Goal: Task Accomplishment & Management: Manage account settings

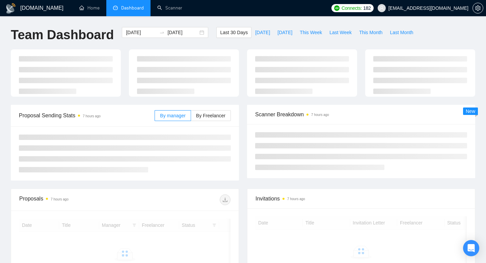
scroll to position [94, 0]
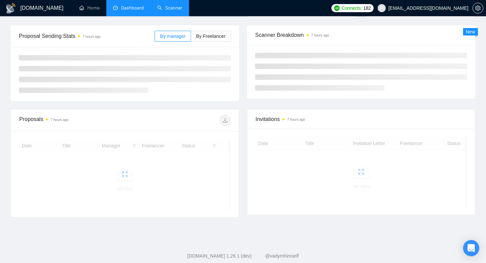
click at [178, 8] on link "Scanner" at bounding box center [169, 8] width 25 height 6
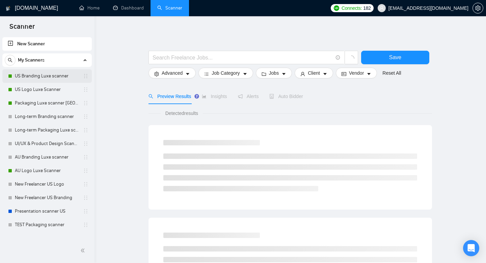
click at [47, 79] on link "US Branding Luxe scanner" at bounding box center [47, 76] width 64 height 14
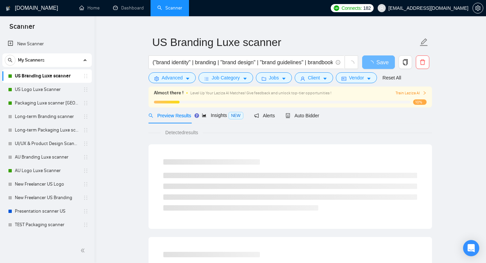
scroll to position [14, 0]
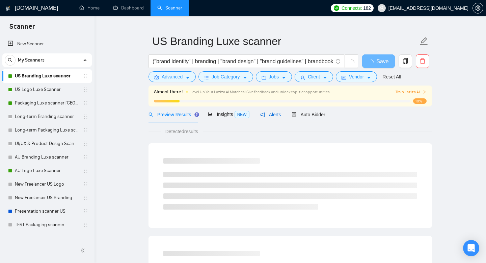
click at [275, 111] on div "Alerts" at bounding box center [270, 114] width 21 height 7
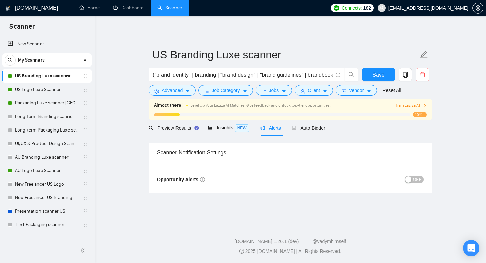
click at [418, 181] on span "OFF" at bounding box center [417, 179] width 8 height 7
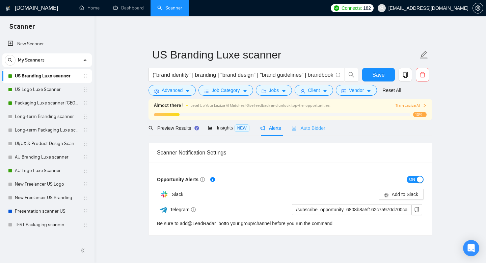
click at [309, 132] on div "Auto Bidder" at bounding box center [308, 128] width 33 height 16
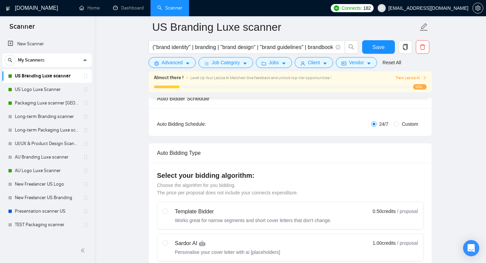
scroll to position [114, 0]
click at [397, 123] on input "Custom" at bounding box center [396, 122] width 5 height 5
radio input "true"
radio input "false"
checkbox input "true"
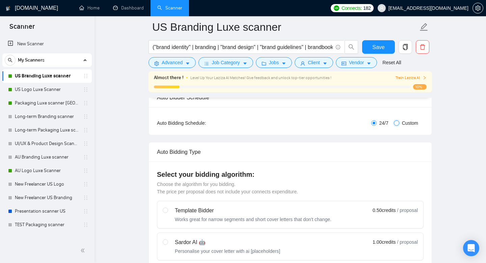
checkbox input "true"
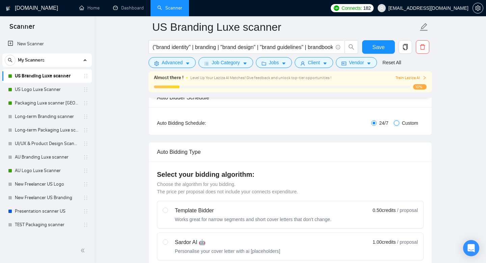
checkbox input "true"
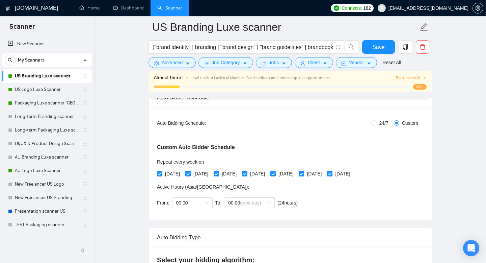
click at [377, 123] on span "24/7" at bounding box center [384, 122] width 15 height 7
click at [377, 123] on input "24/7" at bounding box center [373, 122] width 5 height 5
radio input "true"
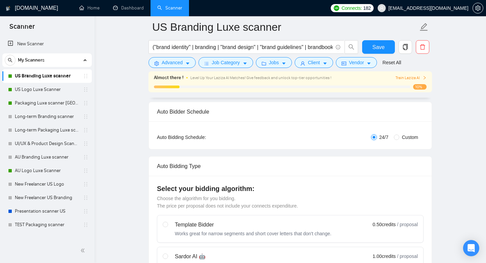
scroll to position [101, 0]
click at [403, 131] on div "Auto Bidding Type: Automated (recommended) Semi-automated Auto Bidding Schedule…" at bounding box center [290, 135] width 283 height 28
click at [401, 135] on span "Custom" at bounding box center [410, 136] width 22 height 7
click at [399, 135] on input "Custom" at bounding box center [396, 136] width 5 height 5
radio input "true"
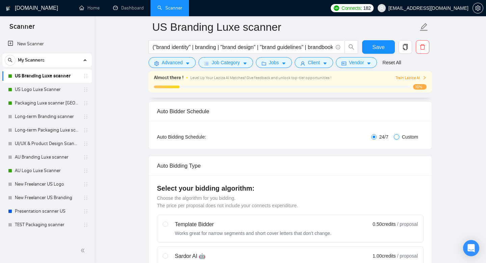
radio input "false"
checkbox input "true"
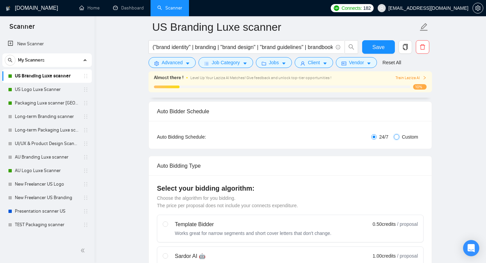
checkbox input "true"
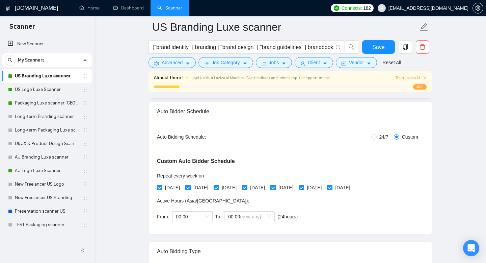
click at [303, 187] on input "[DATE]" at bounding box center [301, 187] width 5 height 5
checkbox input "false"
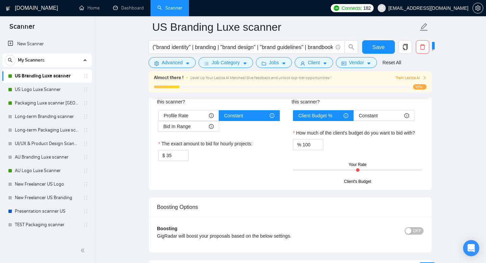
scroll to position [1233, 0]
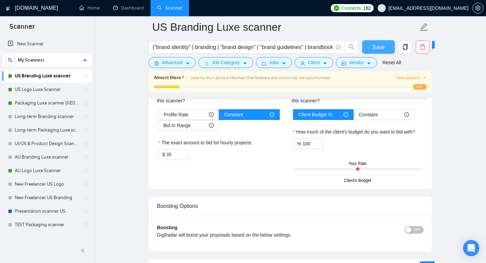
click at [379, 47] on span "Save" at bounding box center [378, 47] width 12 height 8
click at [37, 90] on link "US Logo Luxe Scanner" at bounding box center [47, 90] width 64 height 14
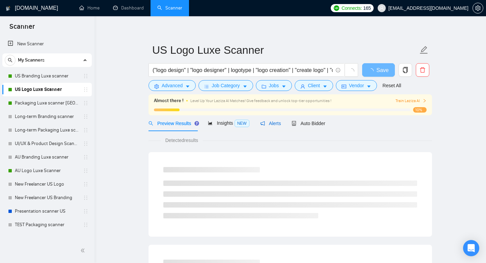
click at [280, 126] on span "Alerts" at bounding box center [270, 123] width 21 height 5
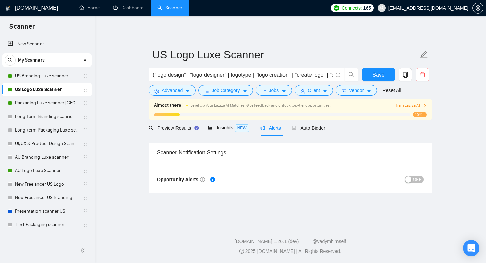
click at [418, 184] on div "Opportunity Alerts OFF" at bounding box center [290, 177] width 283 height 30
click at [416, 181] on span "OFF" at bounding box center [417, 179] width 8 height 7
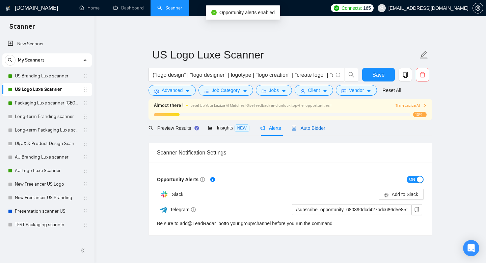
click at [314, 130] on span "Auto Bidder" at bounding box center [308, 127] width 33 height 5
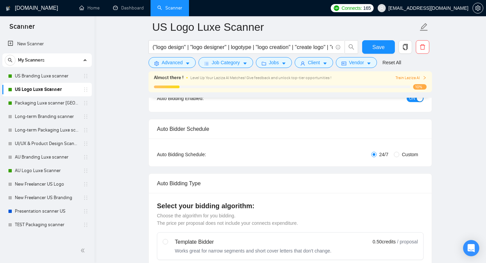
scroll to position [89, 0]
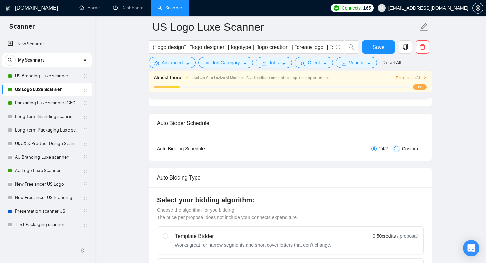
click at [397, 151] on input "Custom" at bounding box center [396, 148] width 5 height 5
radio input "true"
radio input "false"
checkbox input "true"
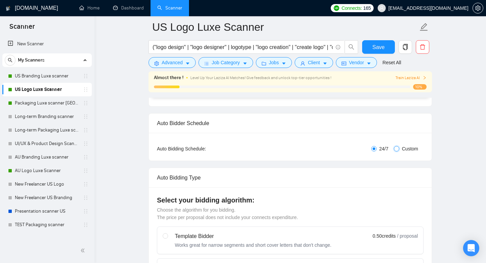
checkbox input "true"
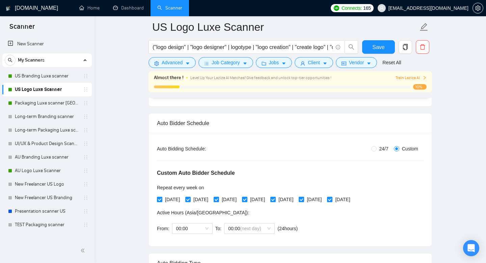
click at [303, 198] on input "[DATE]" at bounding box center [301, 198] width 5 height 5
checkbox input "false"
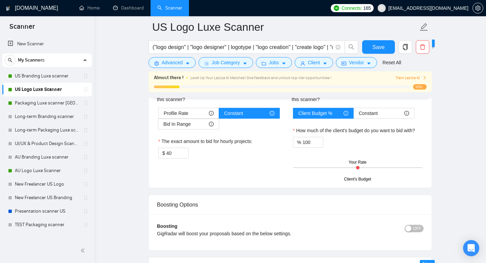
scroll to position [1237, 0]
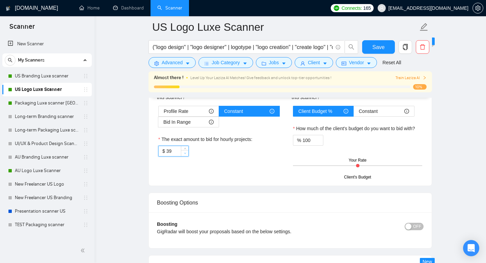
click at [183, 150] on span "Decrease Value" at bounding box center [184, 153] width 7 height 6
click at [184, 153] on icon "down" at bounding box center [185, 153] width 2 height 2
type input "35"
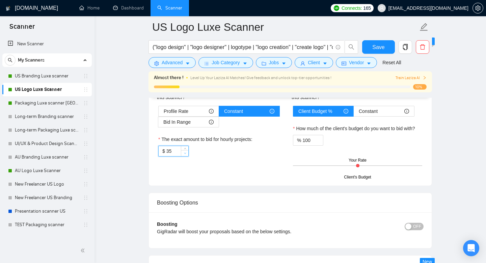
click at [184, 153] on icon "down" at bounding box center [185, 153] width 2 height 2
click at [390, 47] on button "Save" at bounding box center [378, 47] width 33 height 14
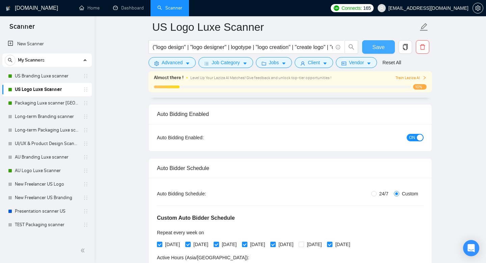
scroll to position [0, 0]
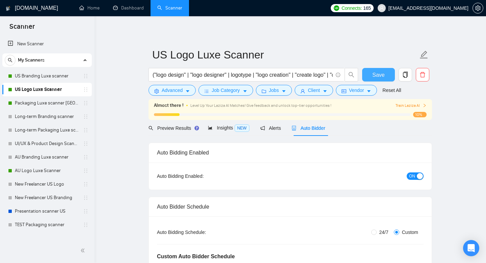
click at [380, 75] on span "Save" at bounding box center [378, 75] width 12 height 8
click at [45, 103] on link "Packaging Luxe scanner [GEOGRAPHIC_DATA]" at bounding box center [47, 103] width 64 height 14
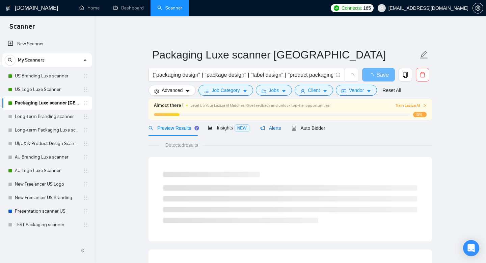
click at [269, 128] on span "Alerts" at bounding box center [270, 127] width 21 height 5
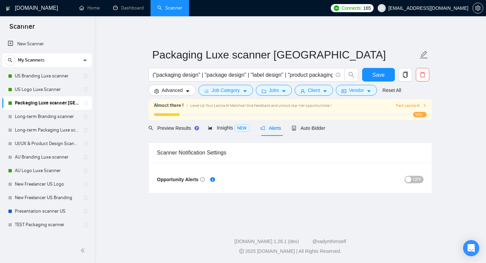
click at [415, 184] on div "OFF" at bounding box center [356, 179] width 133 height 11
click at [416, 179] on span "OFF" at bounding box center [417, 179] width 8 height 7
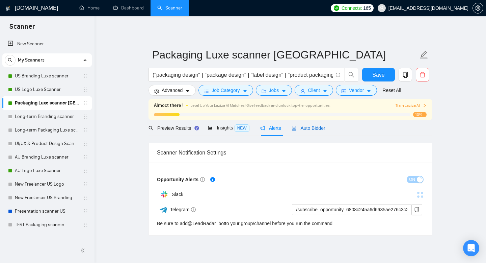
click at [325, 125] on span "Auto Bidder" at bounding box center [308, 127] width 33 height 5
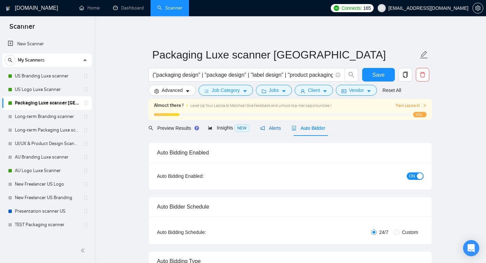
click at [271, 126] on span "Alerts" at bounding box center [270, 127] width 21 height 5
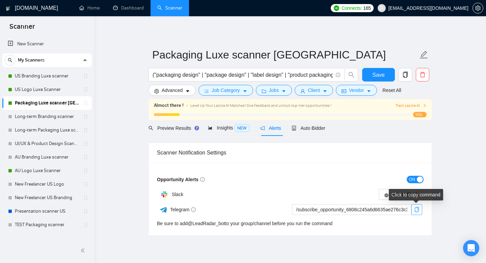
click at [416, 212] on button "button" at bounding box center [416, 209] width 11 height 11
click at [319, 125] on span "Auto Bidder" at bounding box center [308, 127] width 33 height 5
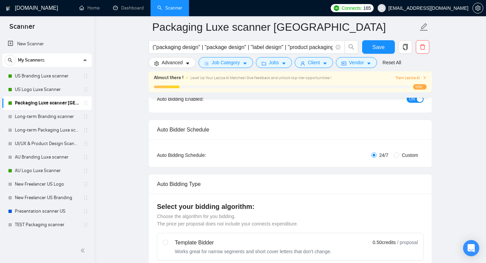
scroll to position [81, 0]
click at [401, 154] on span "Custom" at bounding box center [410, 155] width 22 height 7
click at [399, 154] on input "Custom" at bounding box center [396, 155] width 5 height 5
radio input "true"
radio input "false"
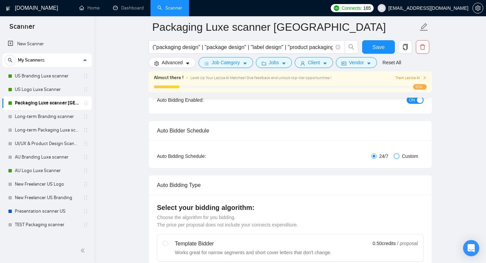
checkbox input "true"
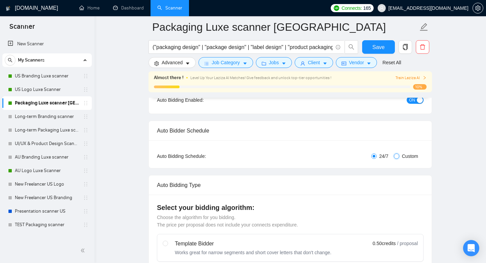
checkbox input "true"
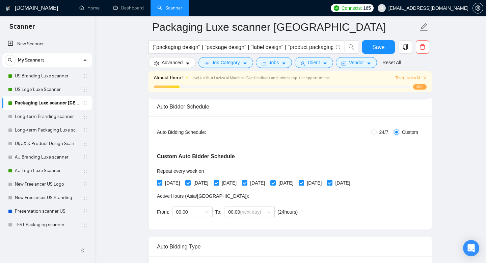
scroll to position [107, 0]
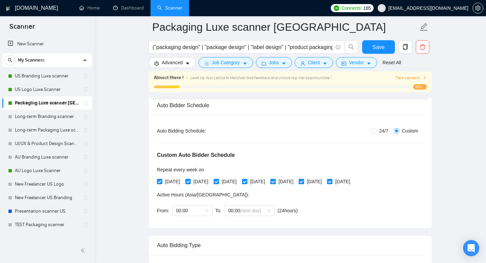
click at [303, 181] on input "[DATE]" at bounding box center [301, 181] width 5 height 5
checkbox input "false"
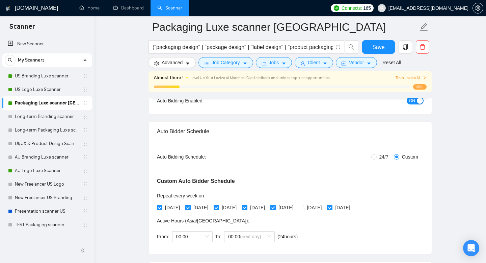
scroll to position [81, 0]
